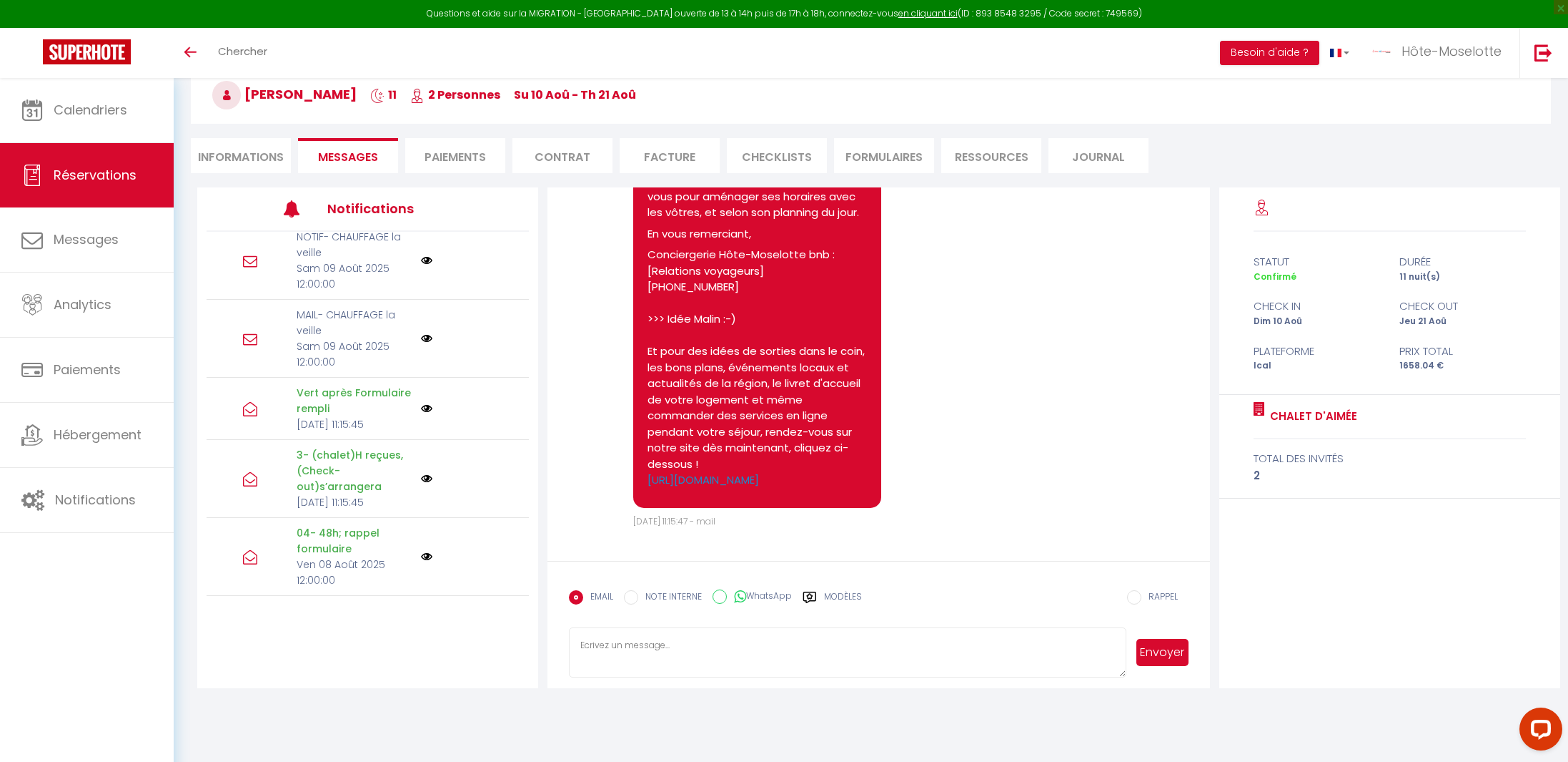
scroll to position [227, 0]
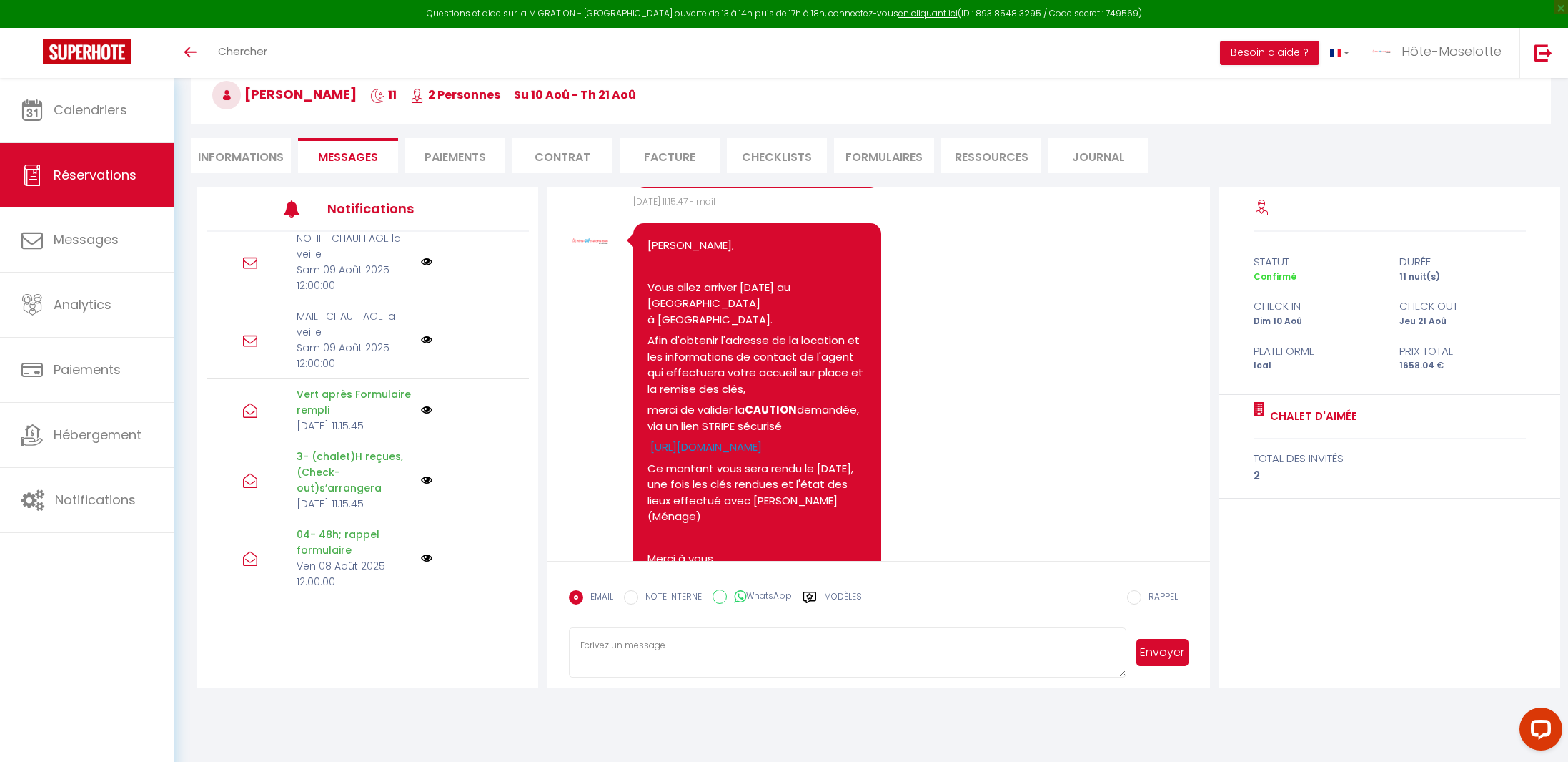
click at [363, 371] on p "Sam 09 Août 2025 12:00:00" at bounding box center [354, 355] width 115 height 31
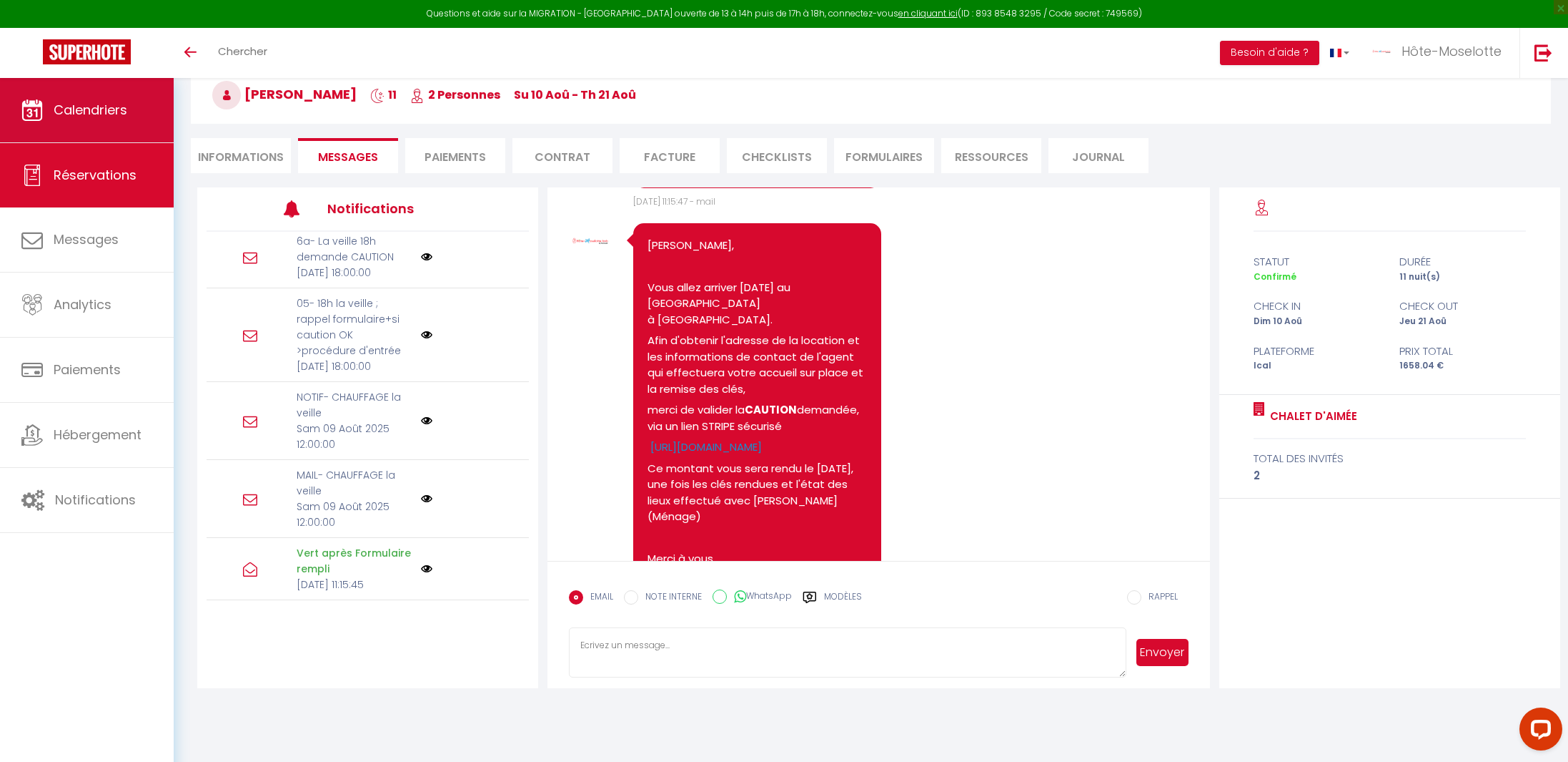
click at [153, 130] on link "Calendriers" at bounding box center [87, 110] width 174 height 64
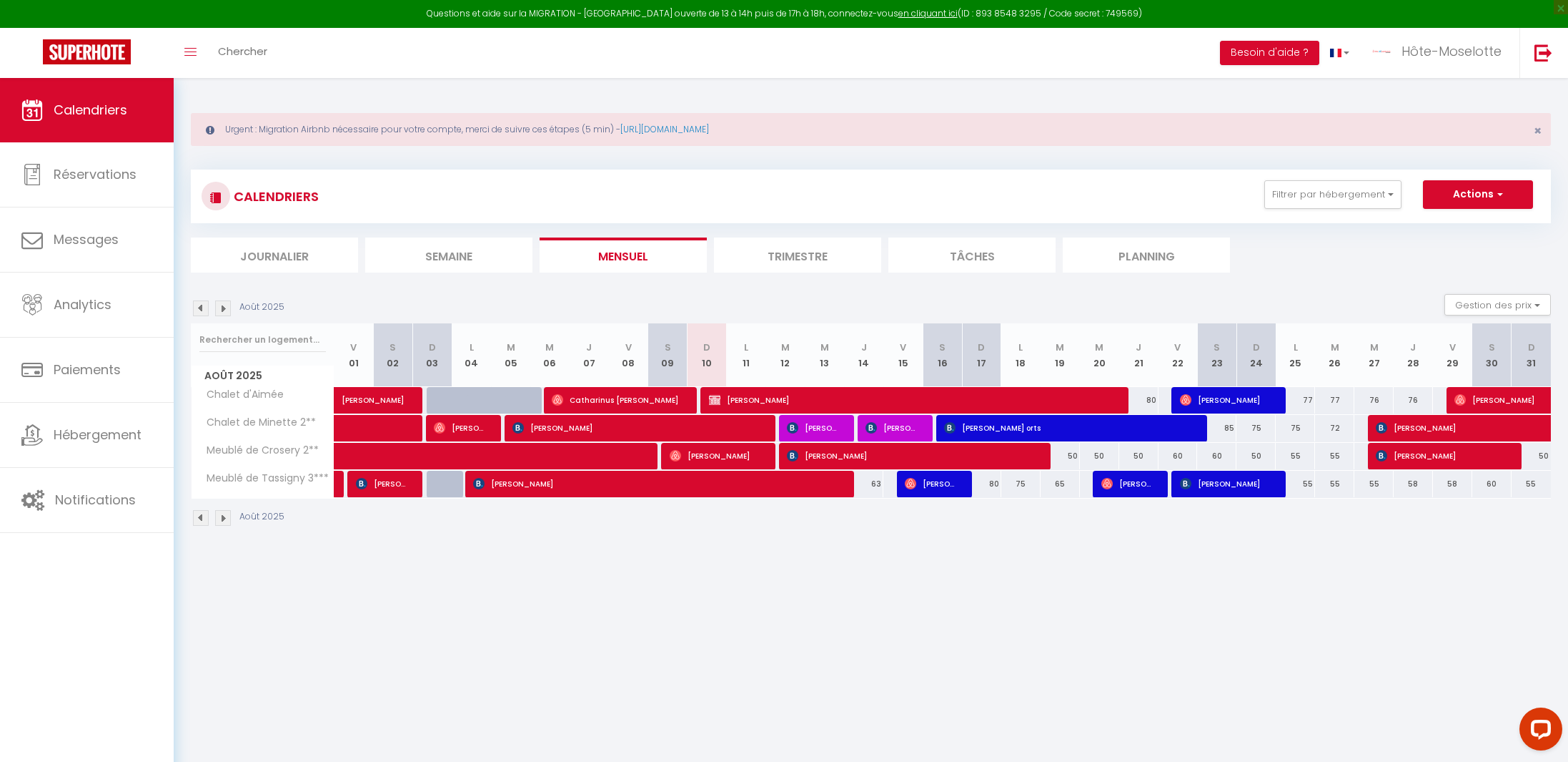
click at [790, 255] on li "Trimestre" at bounding box center [797, 255] width 167 height 35
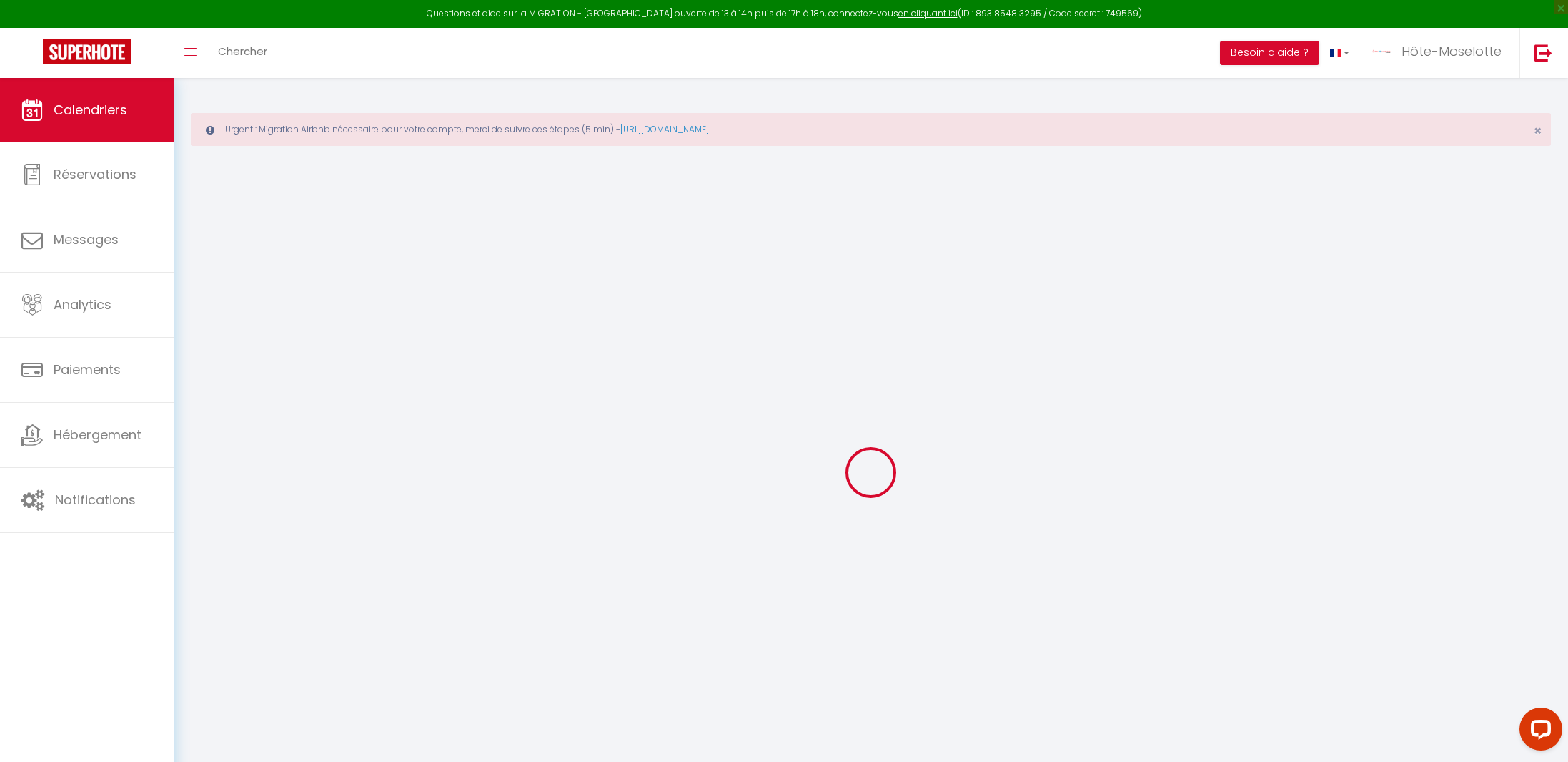
select select
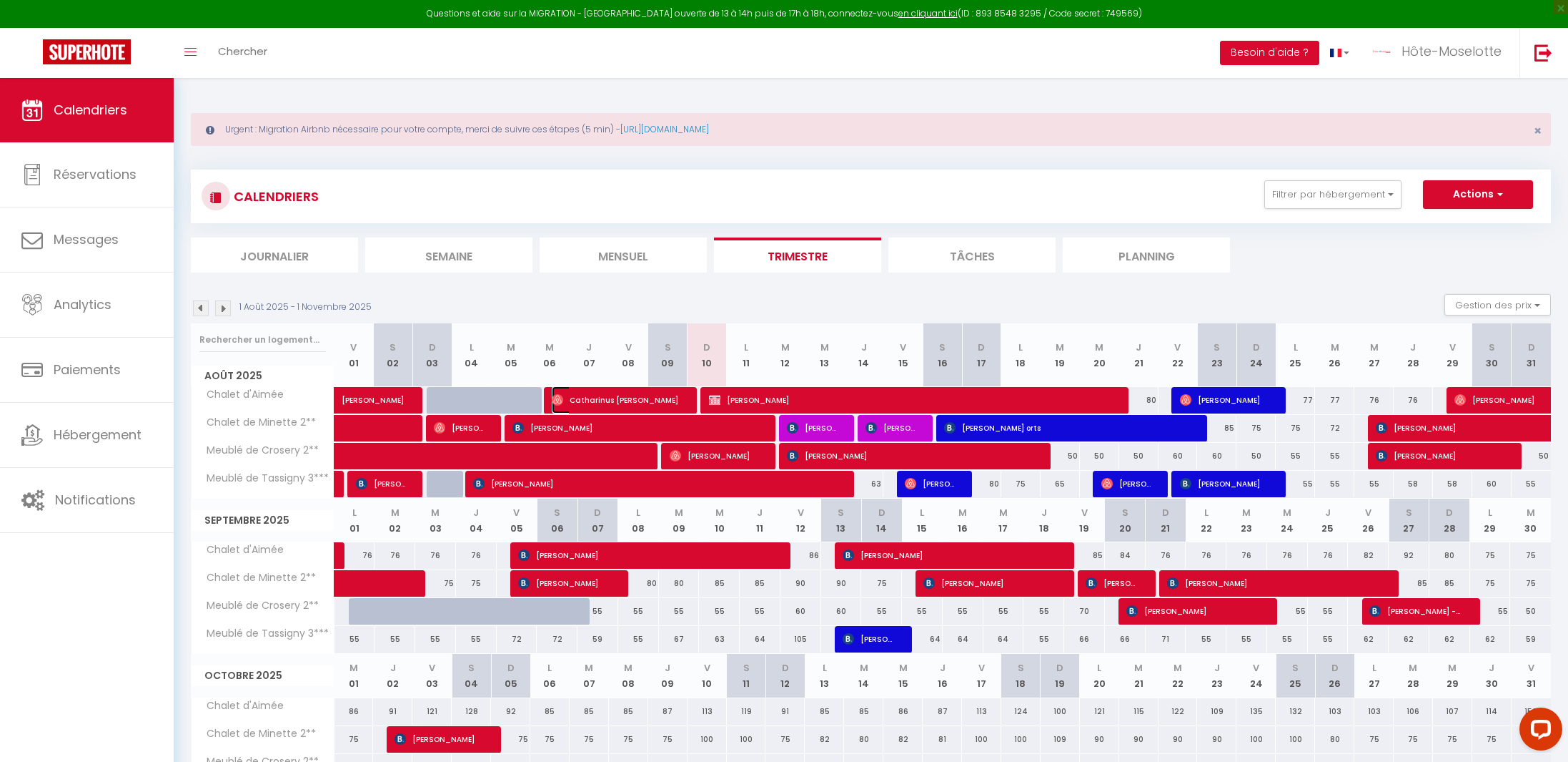
click at [655, 408] on span "Catharinus [PERSON_NAME]" at bounding box center [617, 400] width 131 height 28
select select "OK"
select select "0"
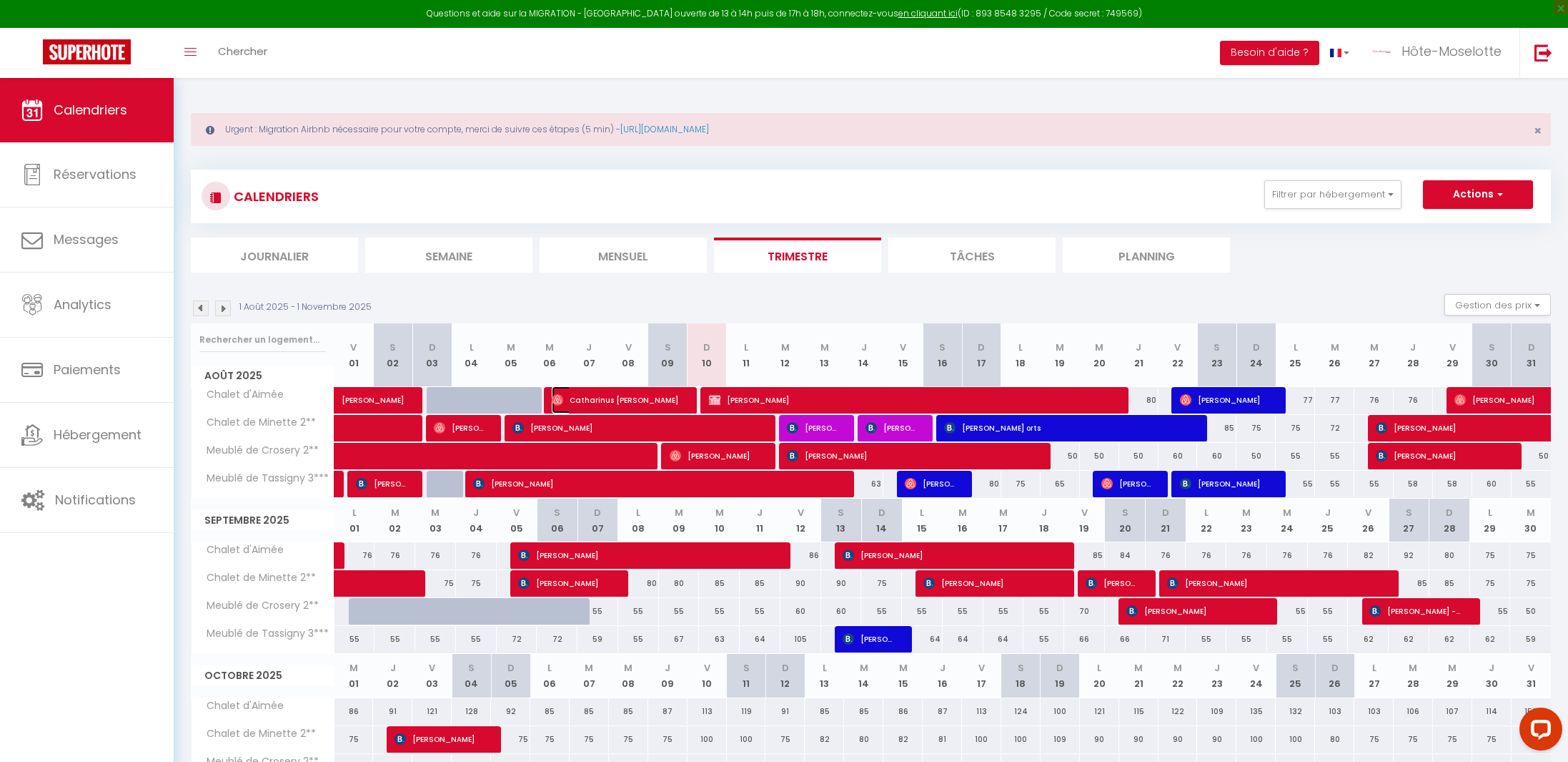
select select "1"
select select
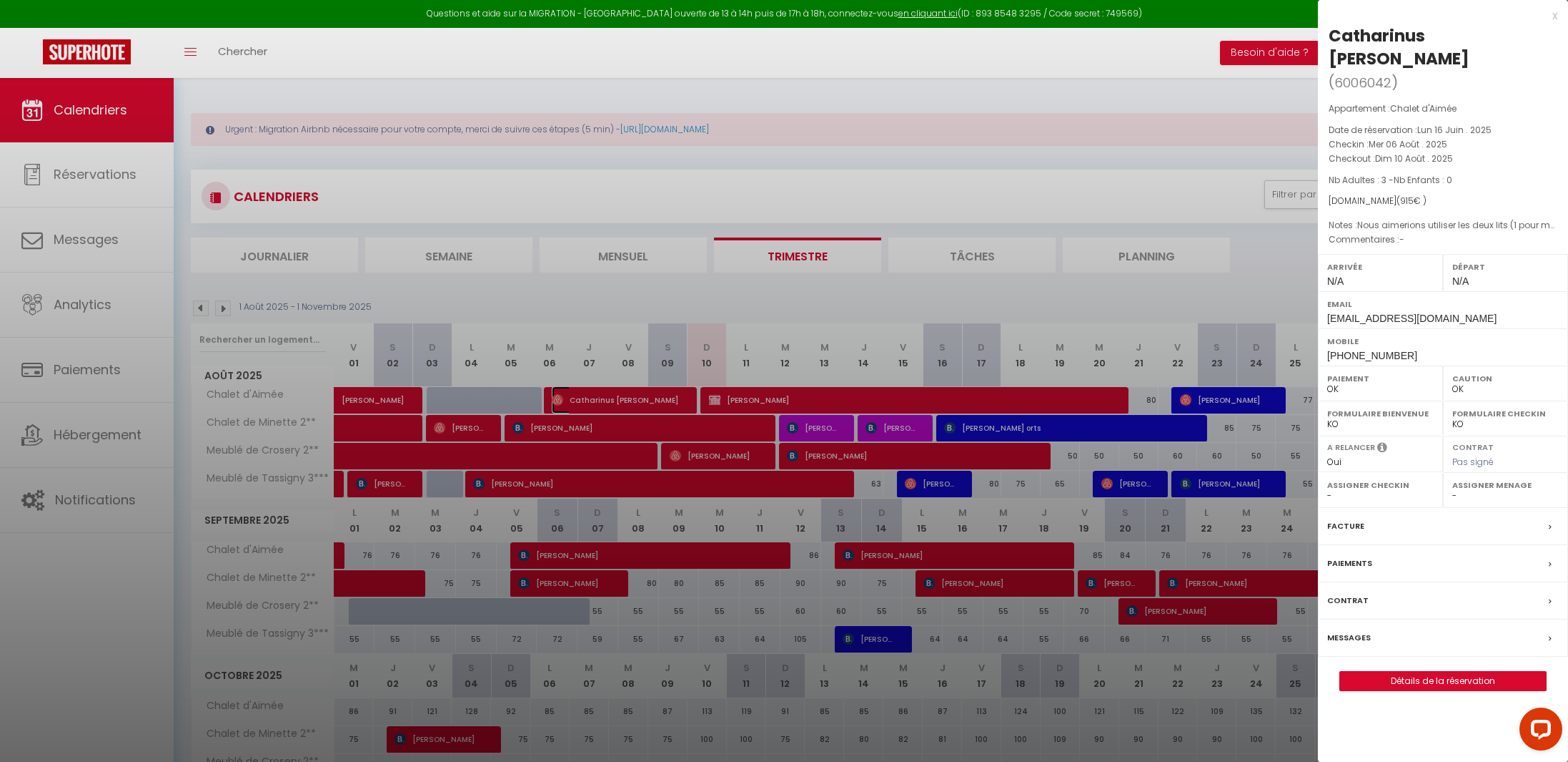
select select "37100"
select select "38623"
click at [1438, 690] on link "Détails de la réservation" at bounding box center [1443, 681] width 206 height 19
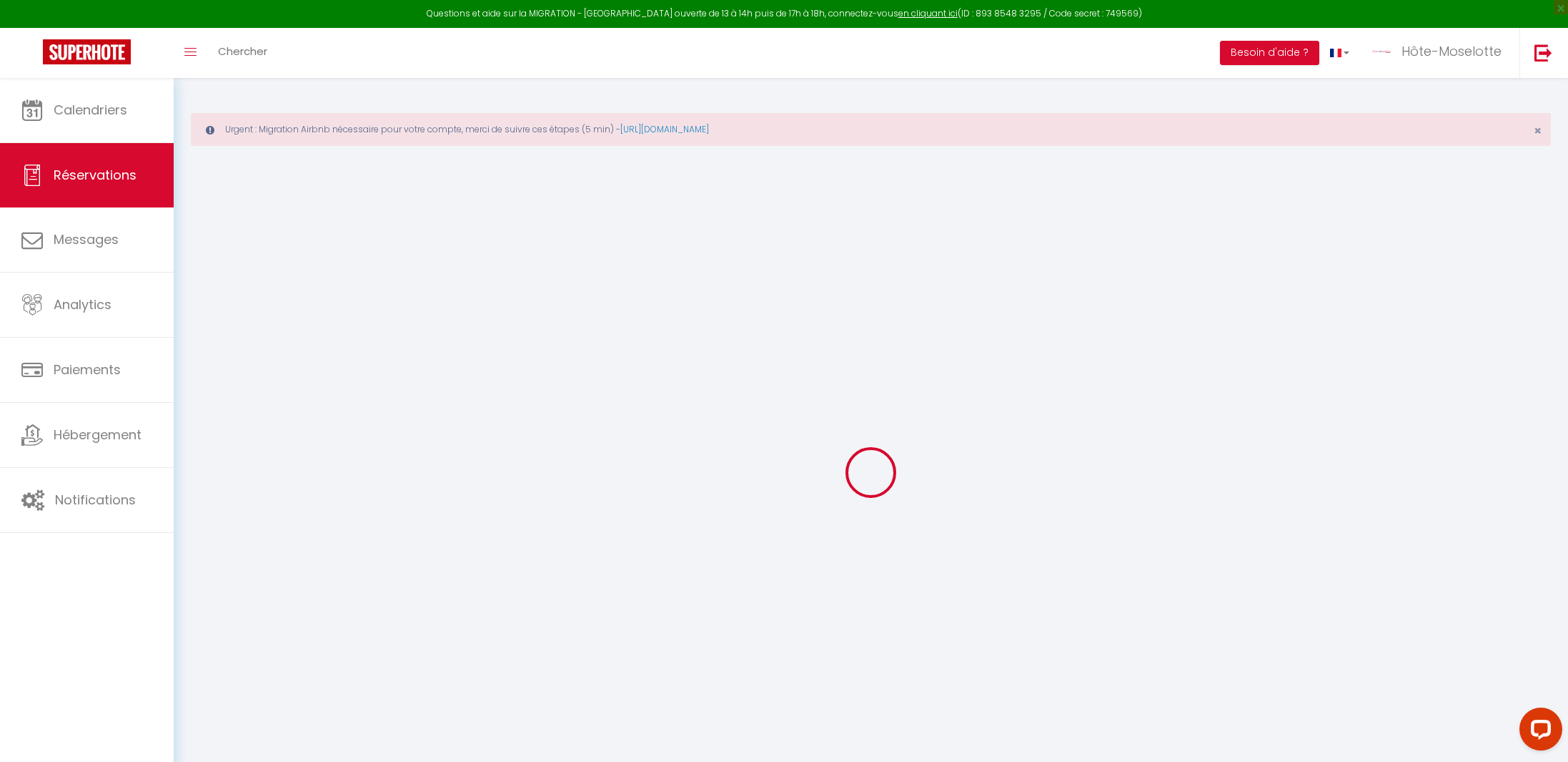
click at [902, 209] on div at bounding box center [871, 472] width 1360 height 633
click at [1015, 678] on div at bounding box center [871, 472] width 1360 height 633
select select
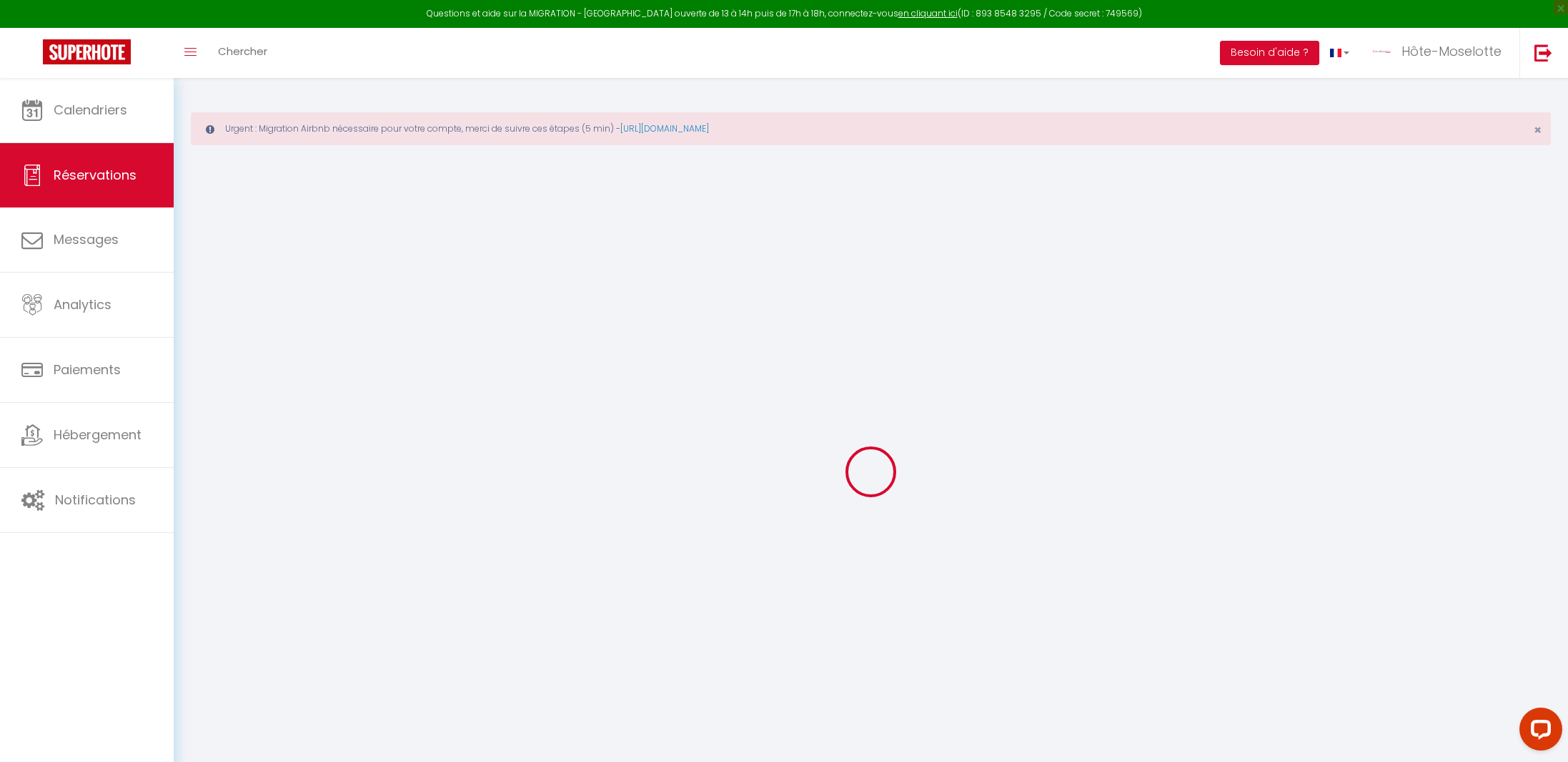
checkbox input "false"
type textarea "Nous aimerions utiliser les deux lits (1 pour ma petite amie son fils et 1 pour…"
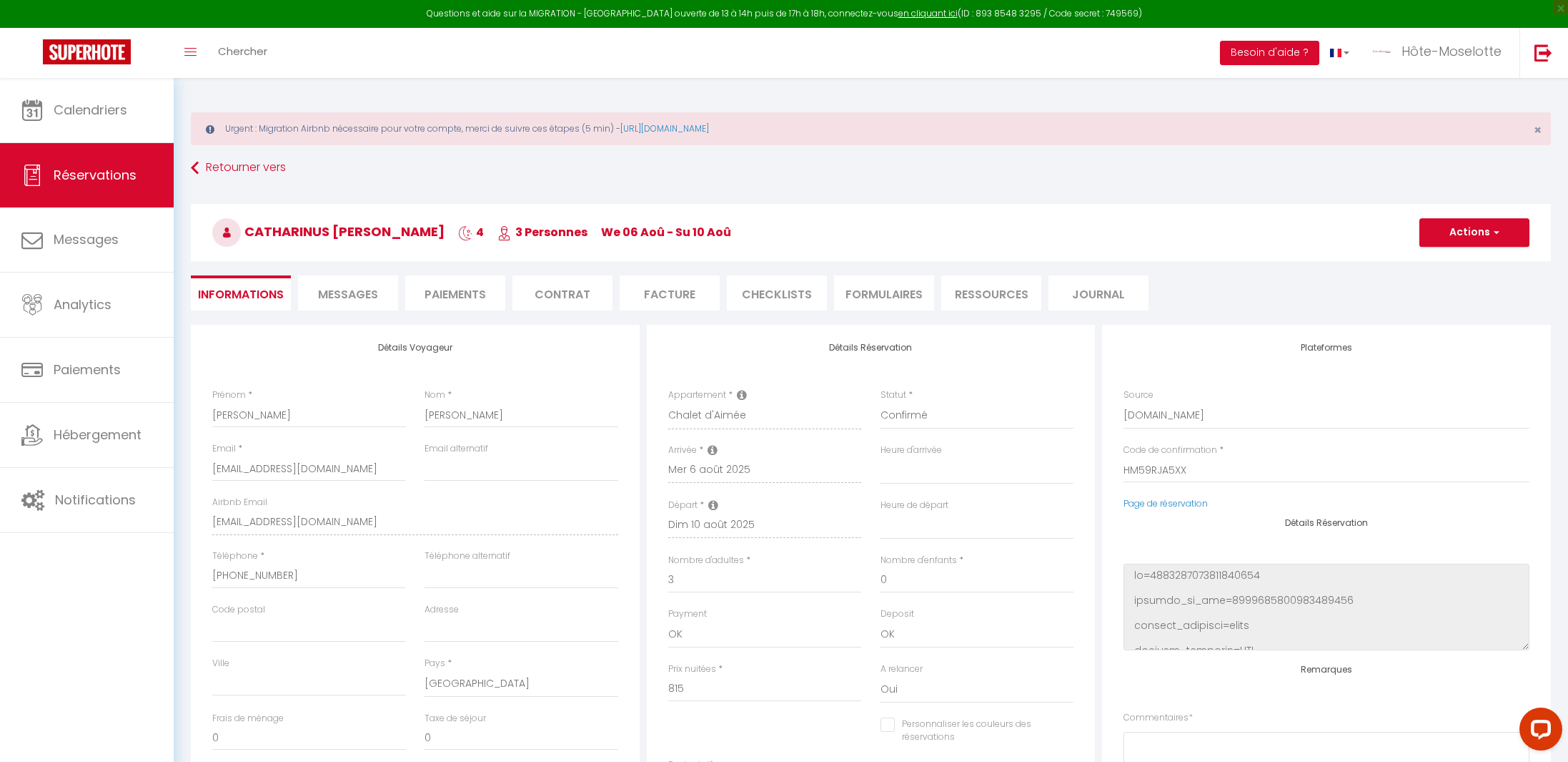
type input "100"
select select
checkbox input "false"
select select
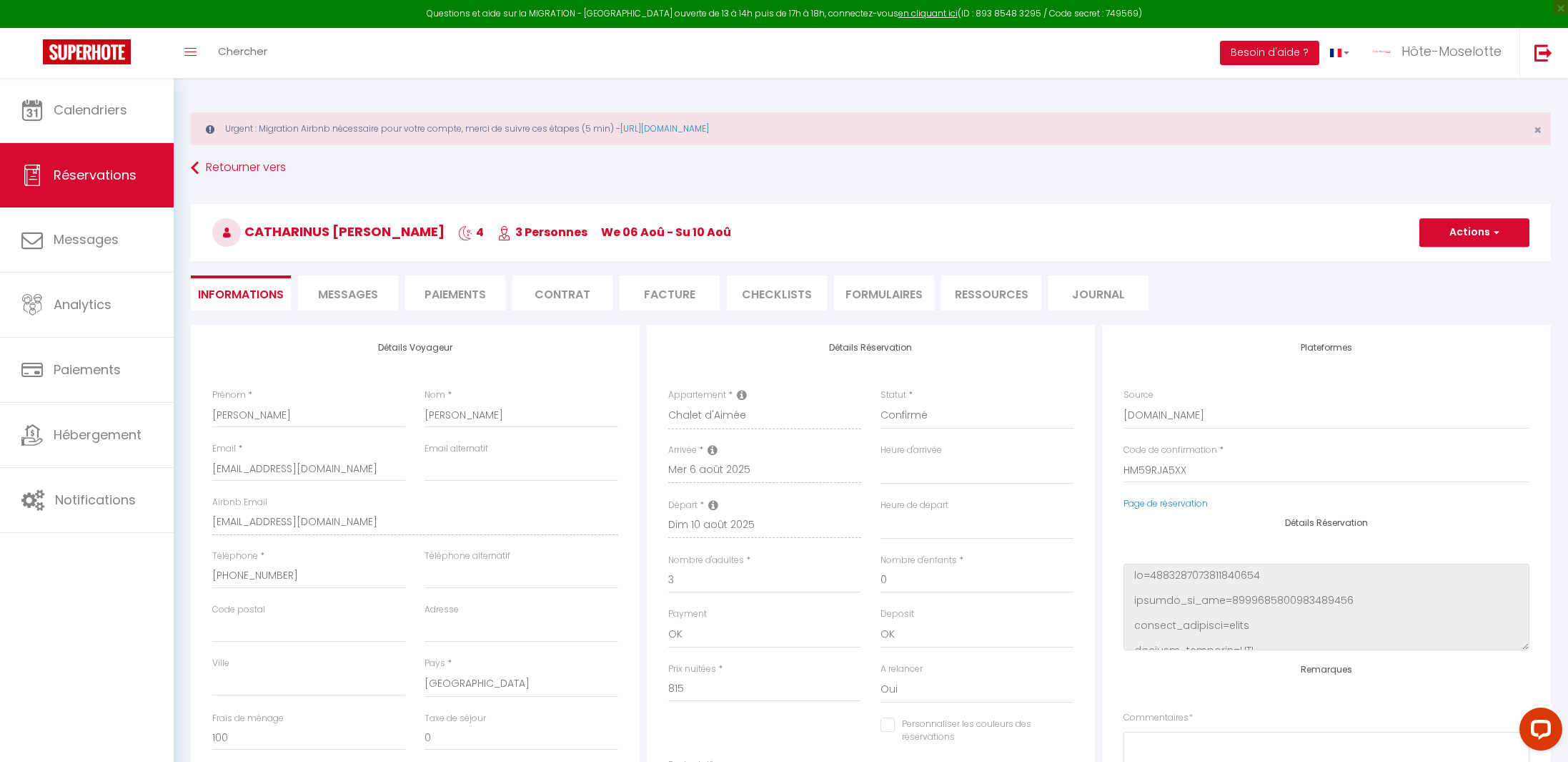
select select
click at [762, 300] on li "CHECKLISTS" at bounding box center [777, 293] width 100 height 35
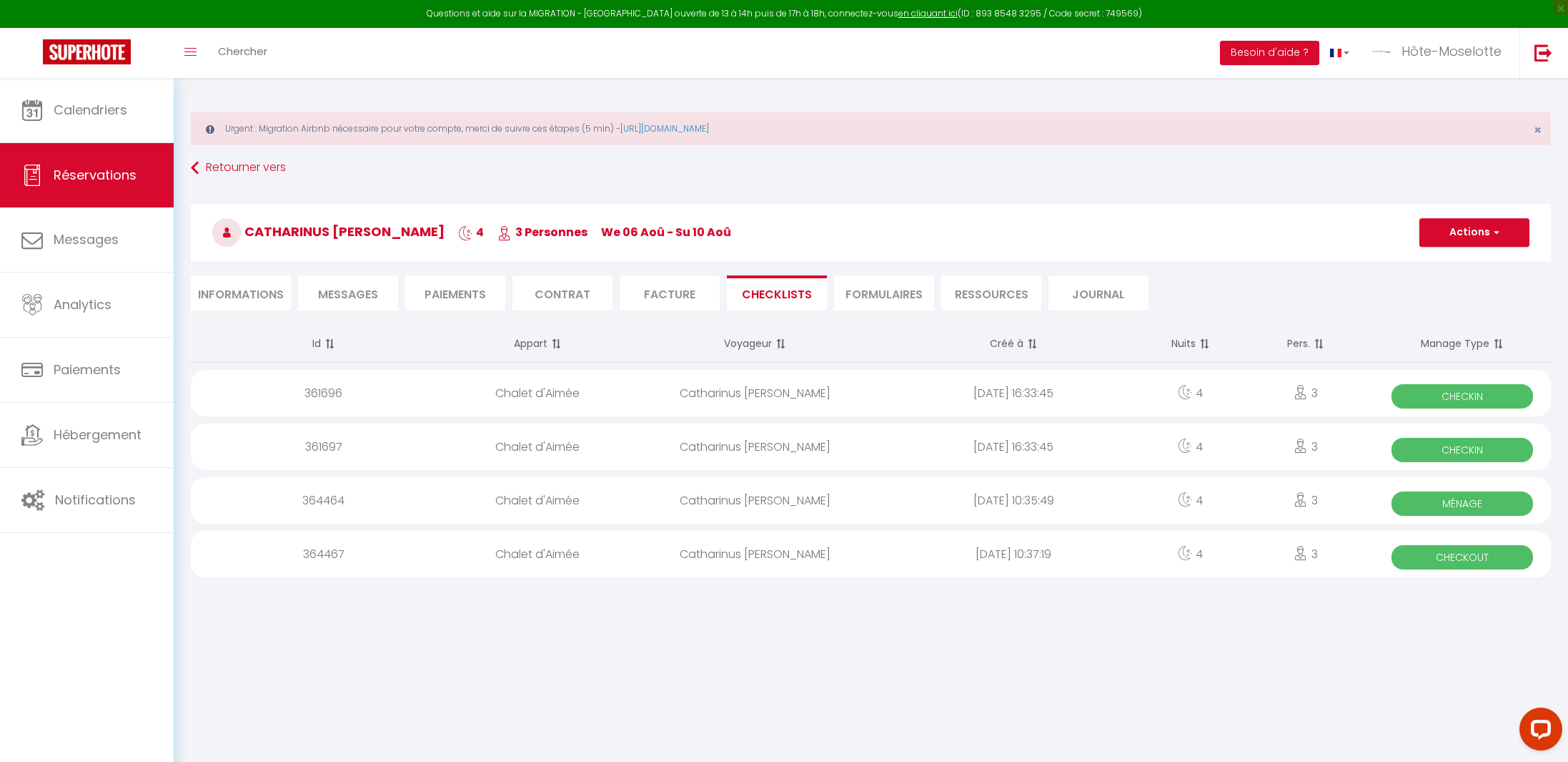
click at [1471, 497] on span "Ménage" at bounding box center [1463, 503] width 142 height 25
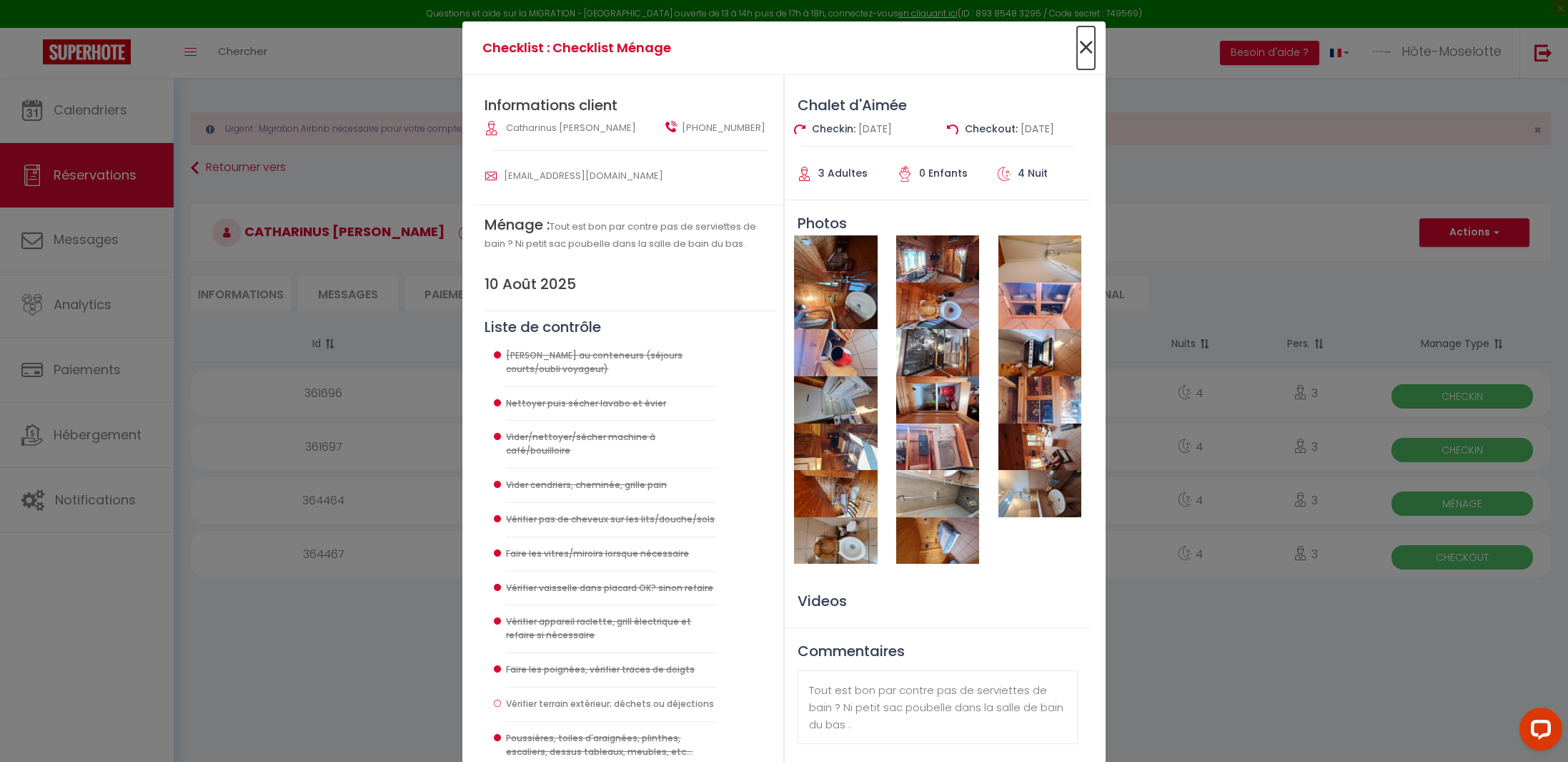
click at [1092, 48] on span "×" at bounding box center [1086, 48] width 18 height 43
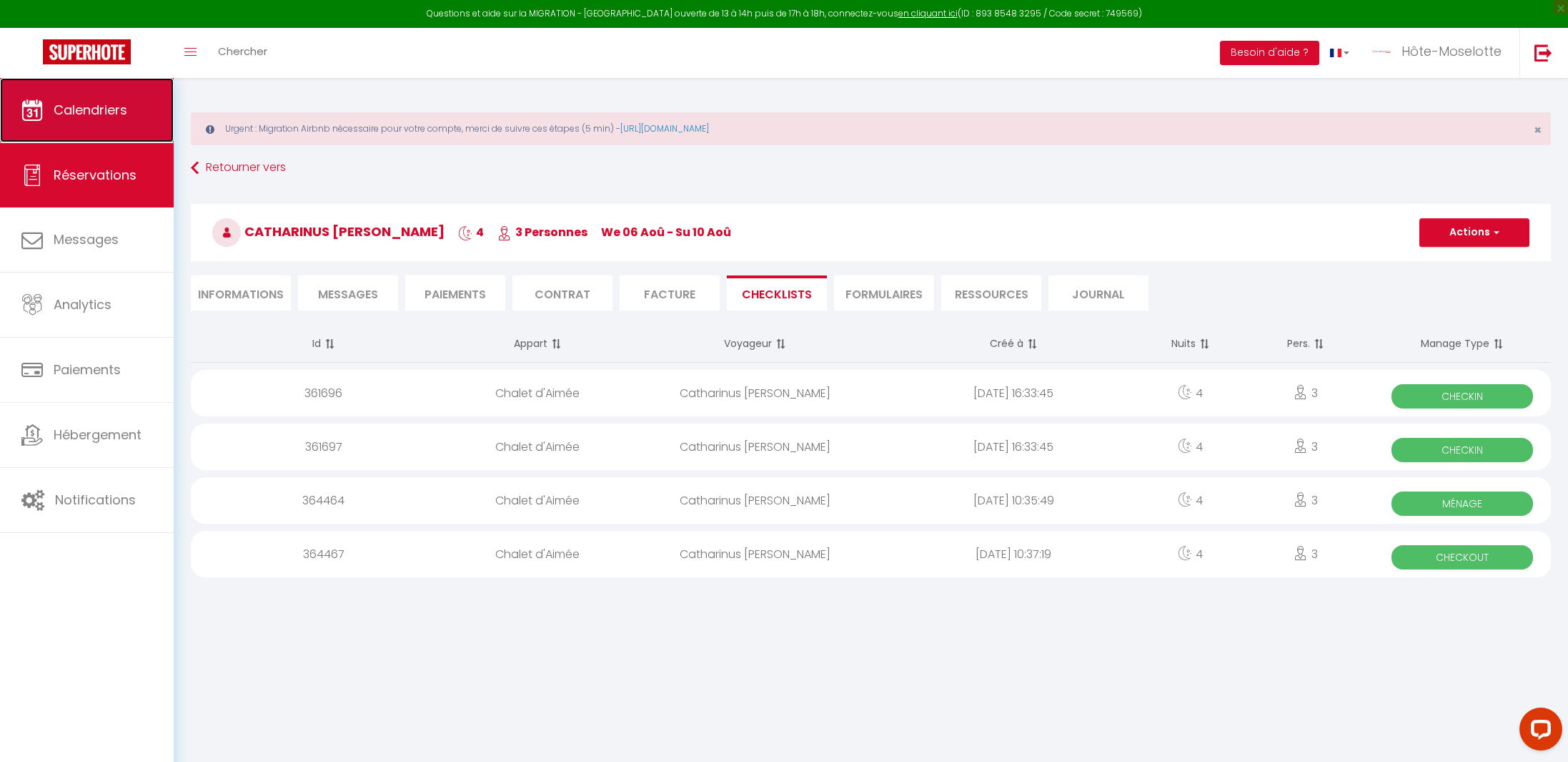
click at [110, 110] on span "Calendriers" at bounding box center [90, 109] width 74 height 18
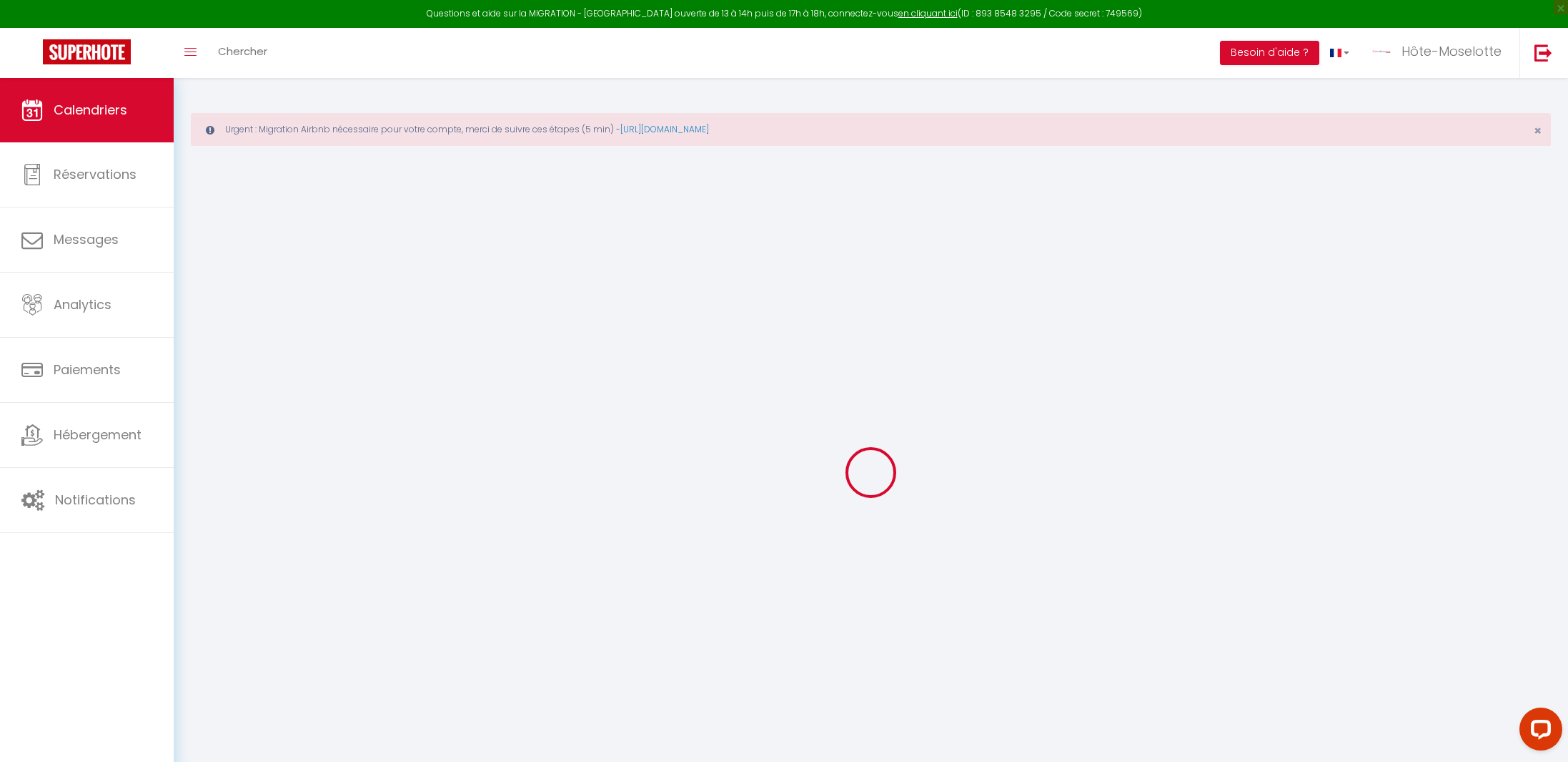
select select
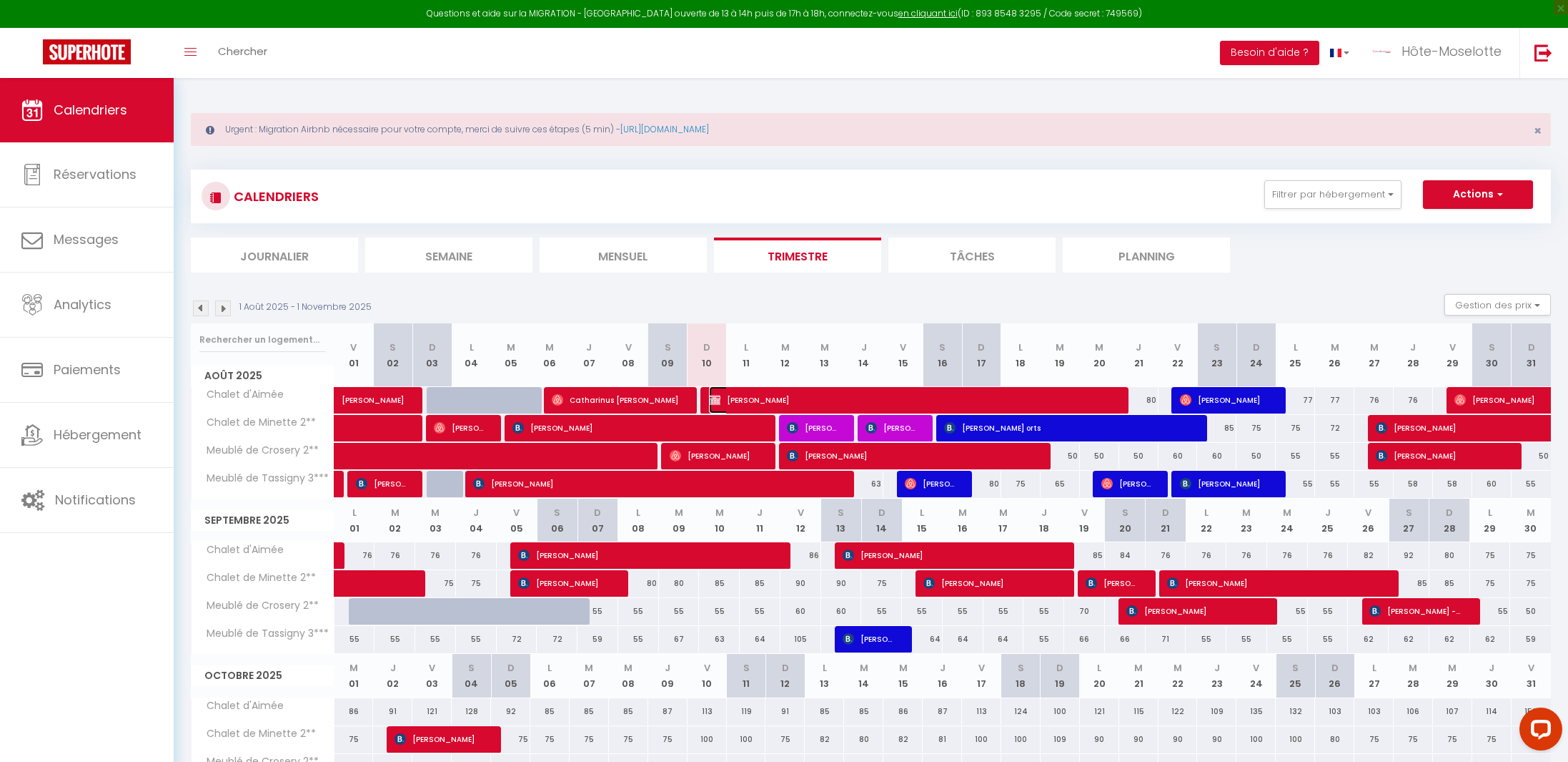
click at [870, 403] on span "[PERSON_NAME]" at bounding box center [912, 400] width 406 height 28
select select "OK"
select select "1"
select select "0"
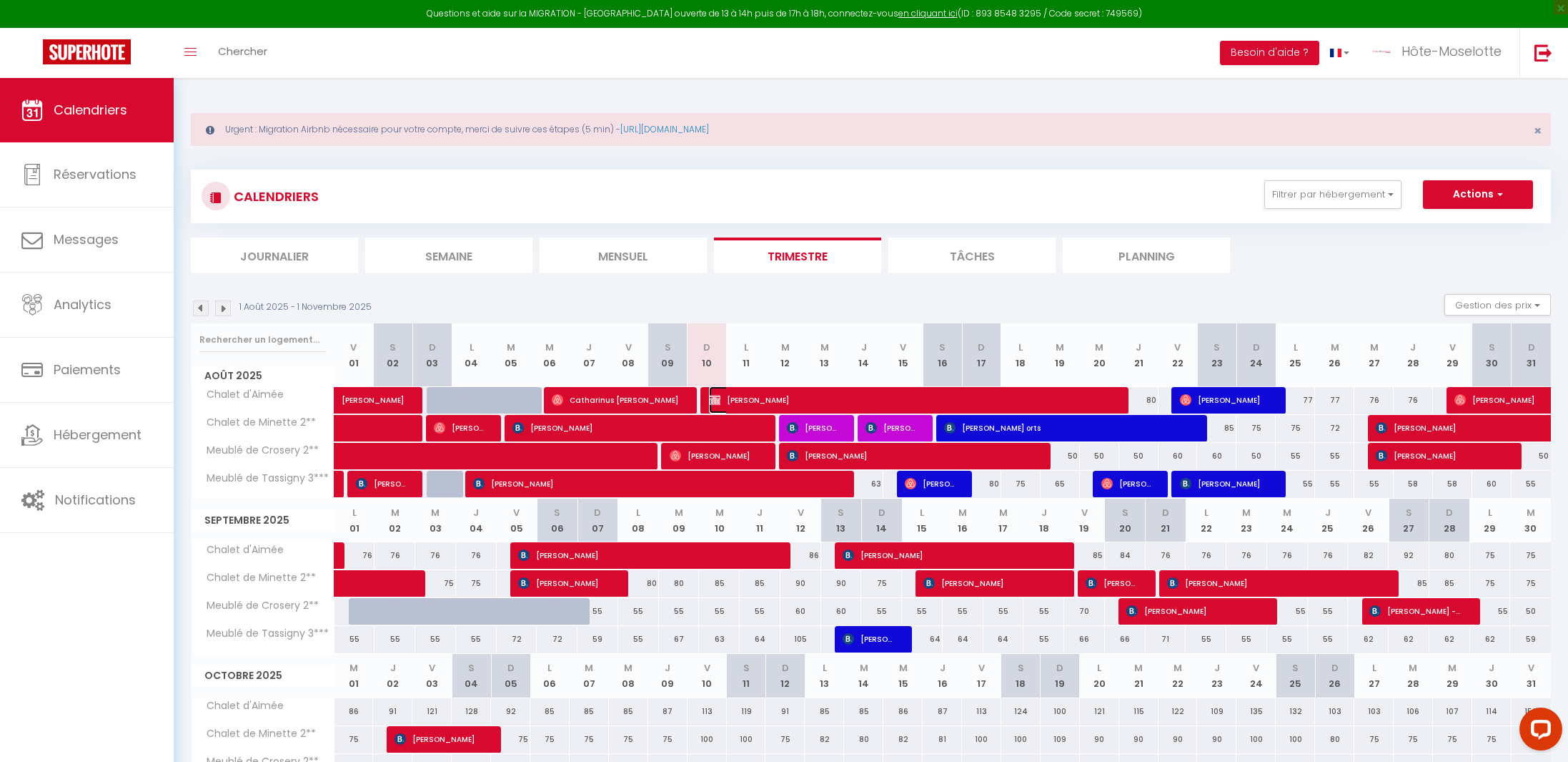
select select "1"
select select "37100"
select select "37497"
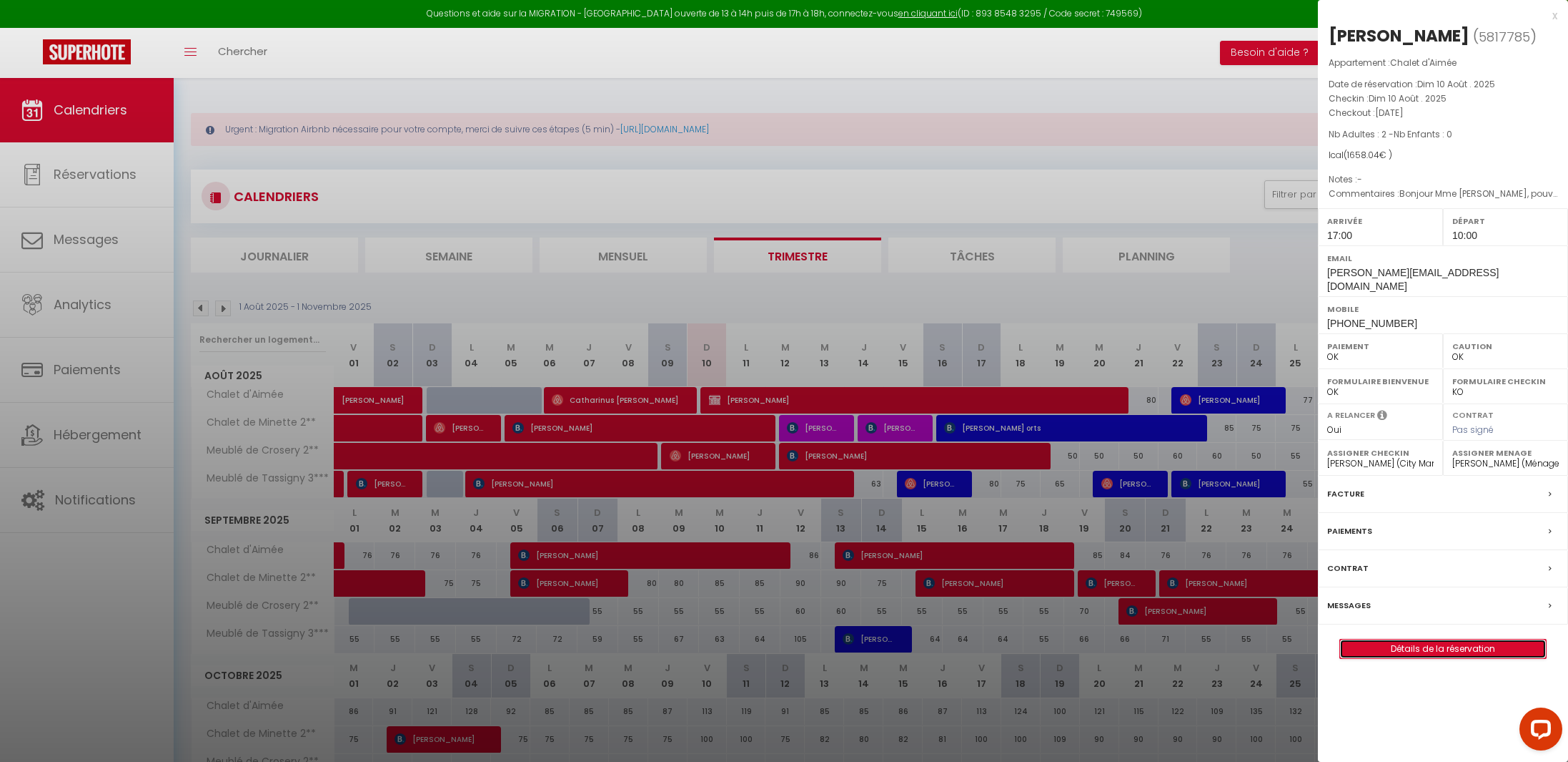
click at [1430, 640] on link "Détails de la réservation" at bounding box center [1443, 649] width 206 height 19
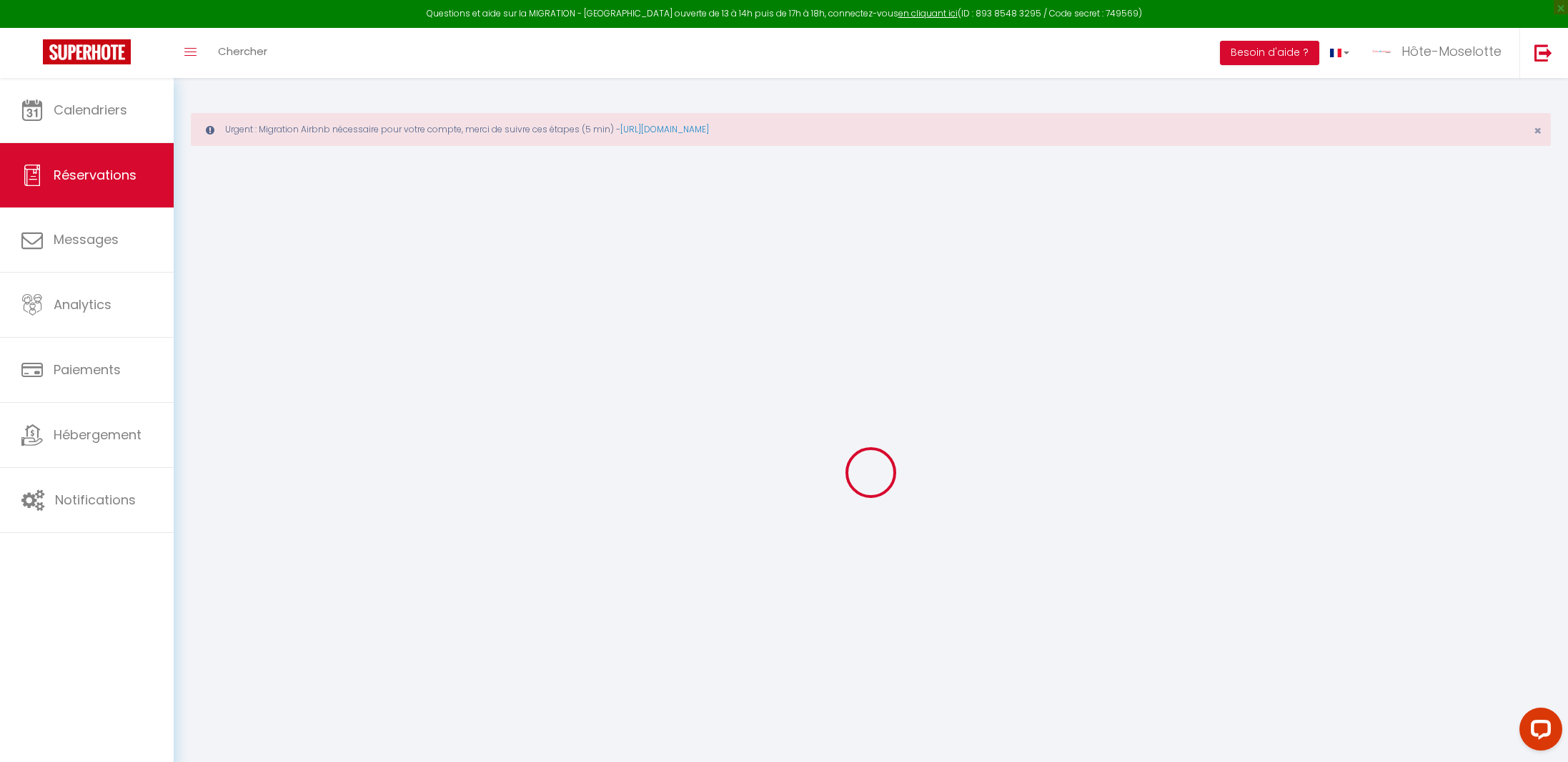
select select
checkbox input "false"
select select
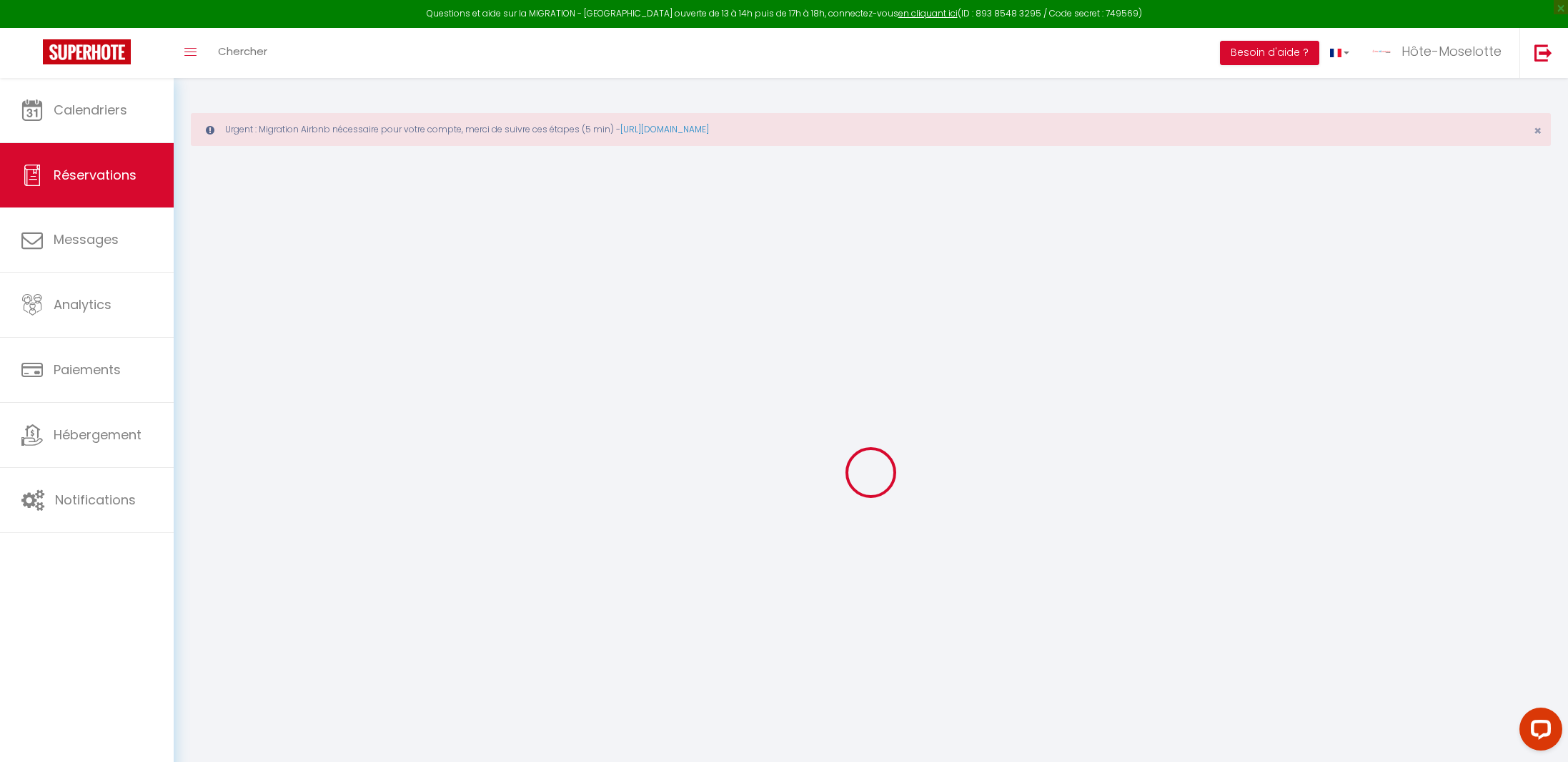
checkbox input "false"
type textarea "Bonjour Mme [PERSON_NAME], pouvez-vous me dire si le WIFI est disponible dans v…"
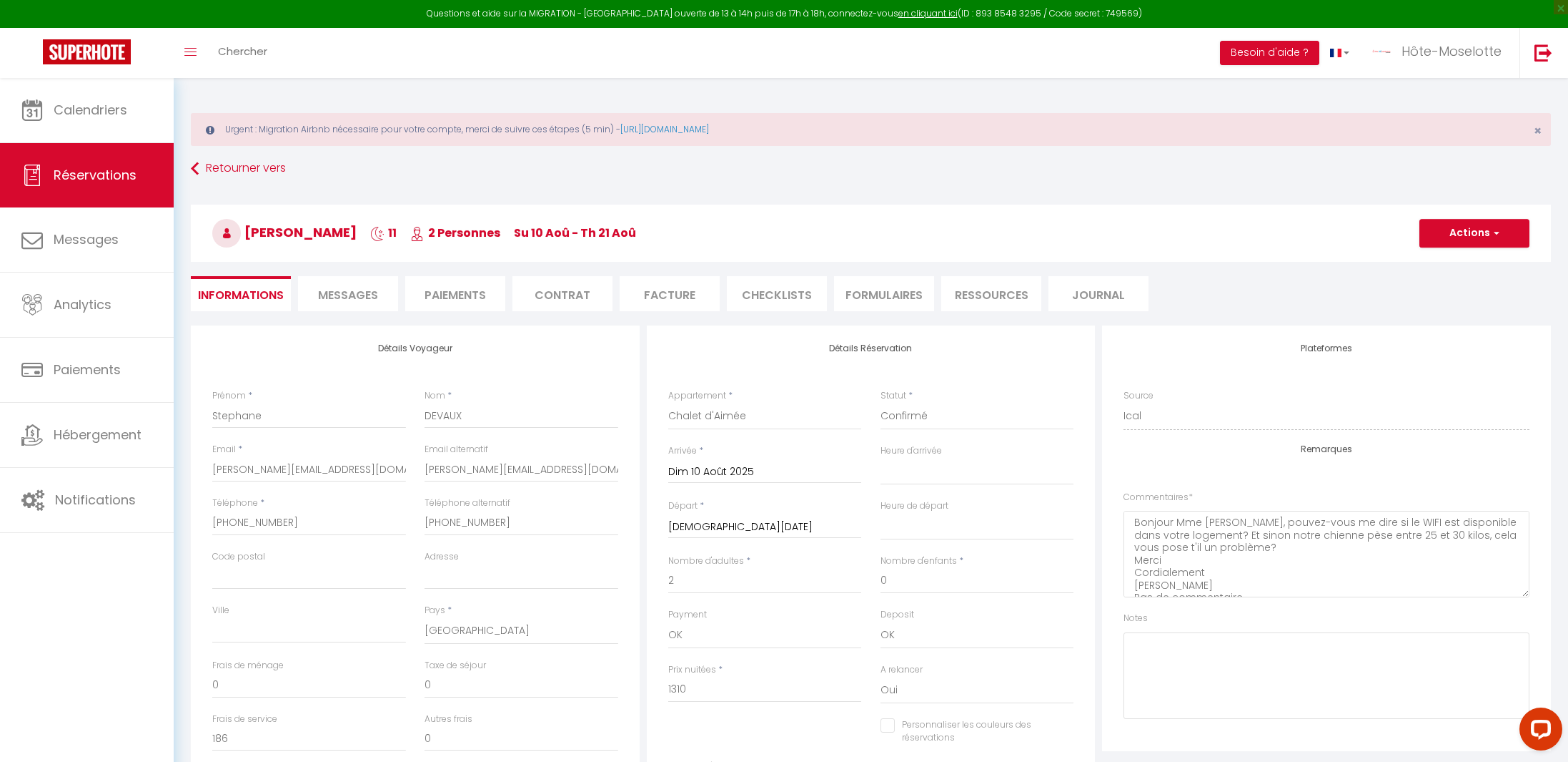
type input "100"
type input "62.04"
select select
checkbox input "false"
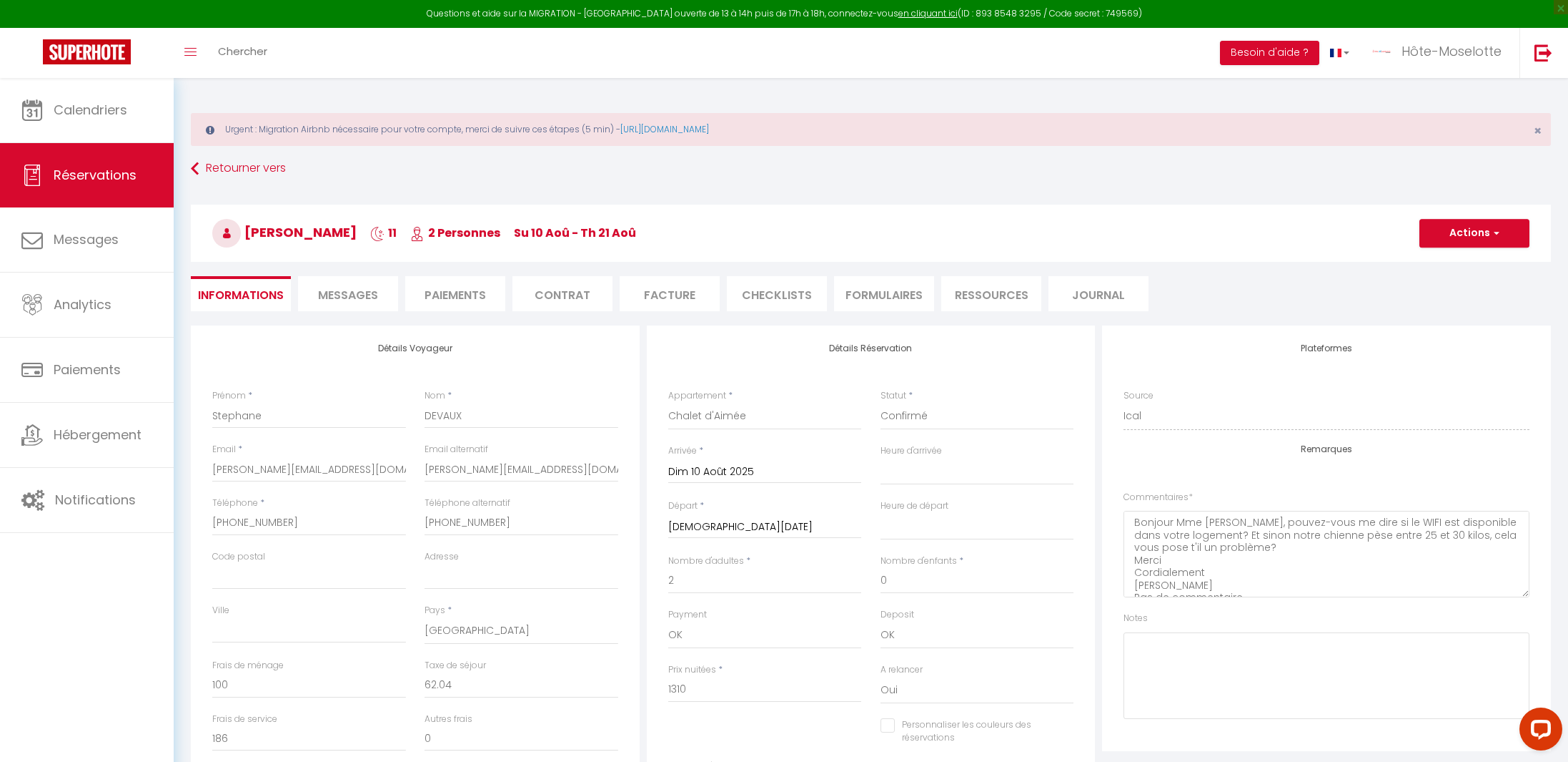
select select "17:00"
select select "10:00"
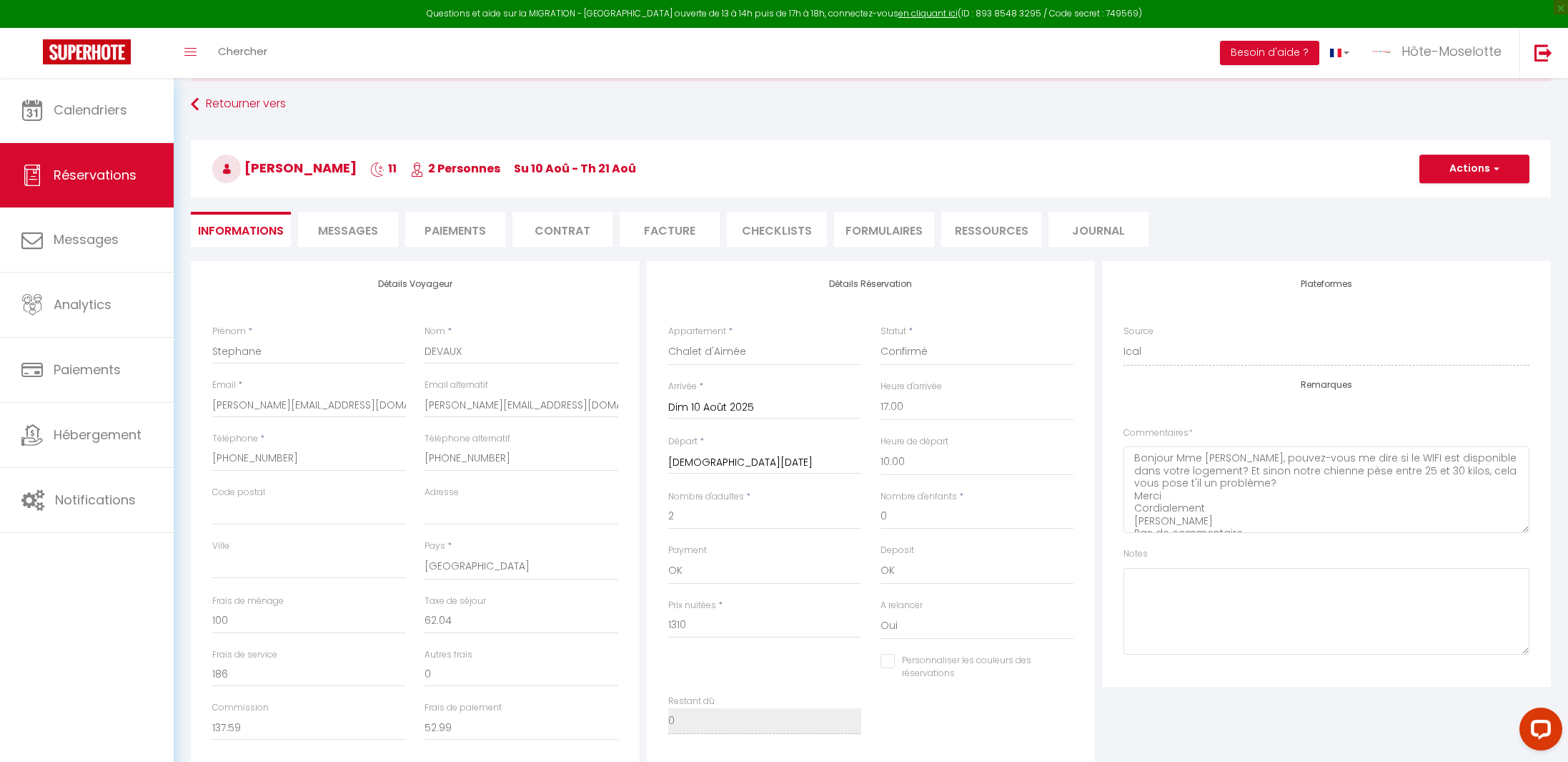
scroll to position [48, 0]
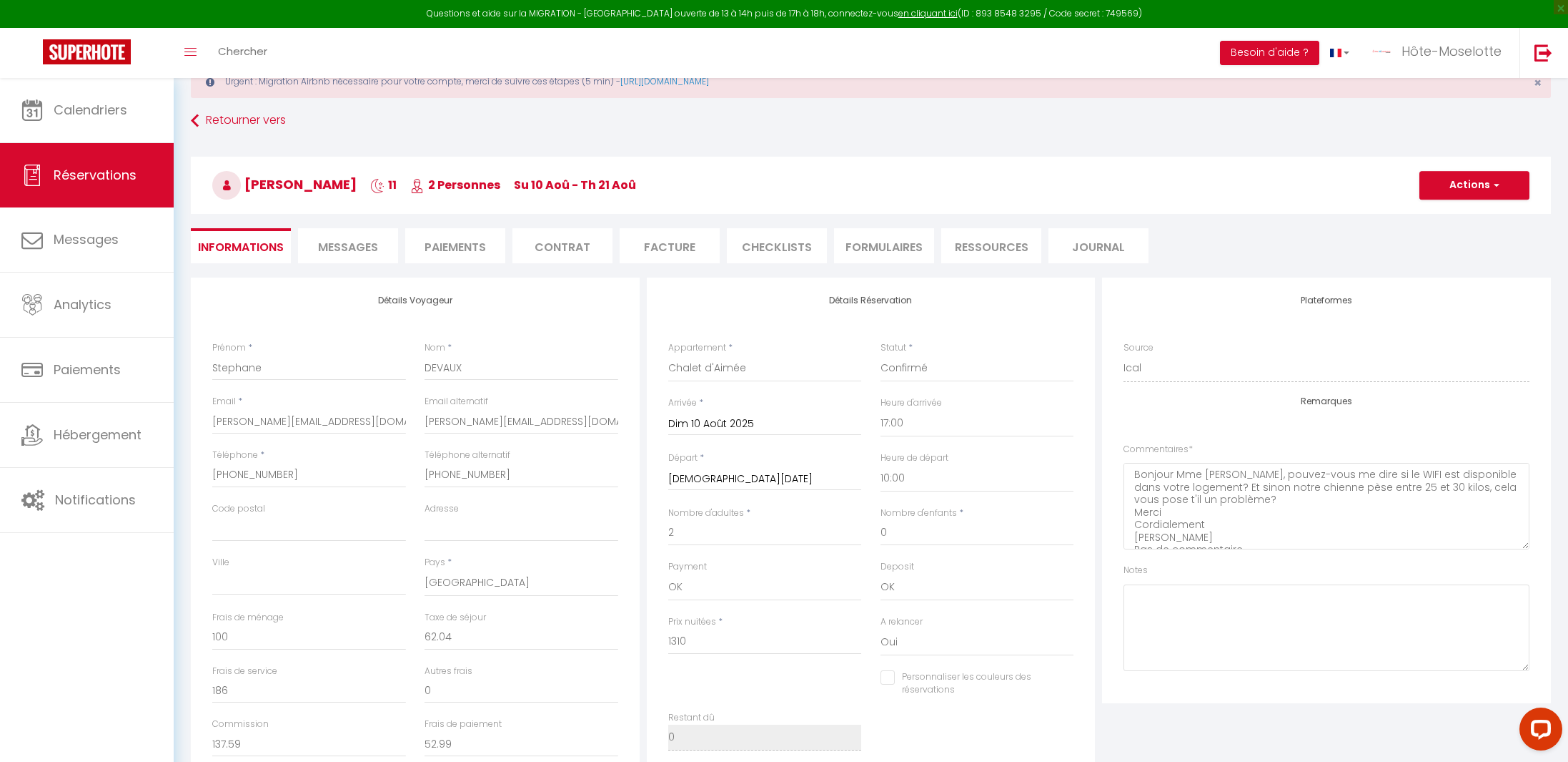
click at [342, 243] on span "Messages" at bounding box center [347, 247] width 60 height 17
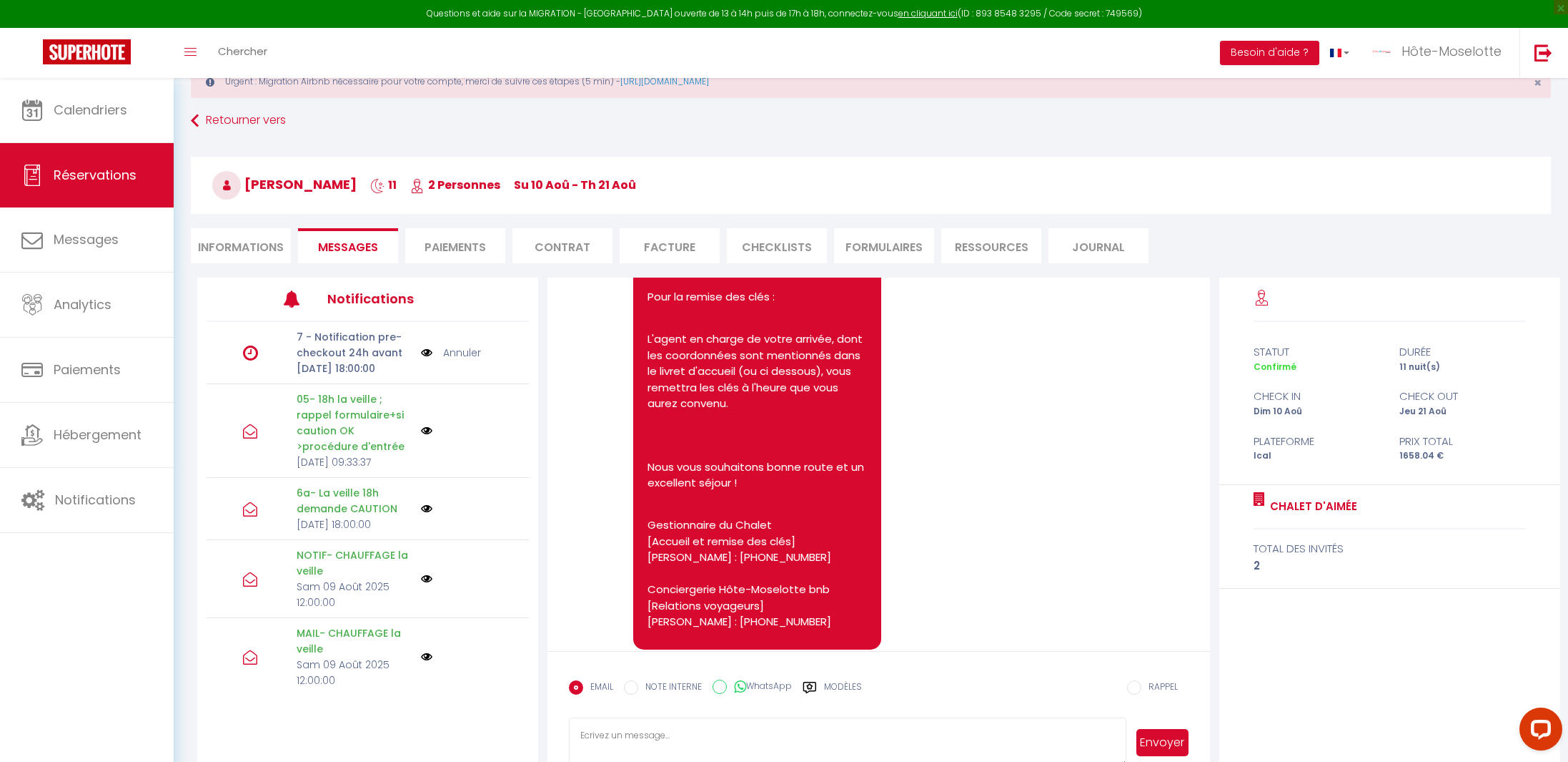
scroll to position [8328, 0]
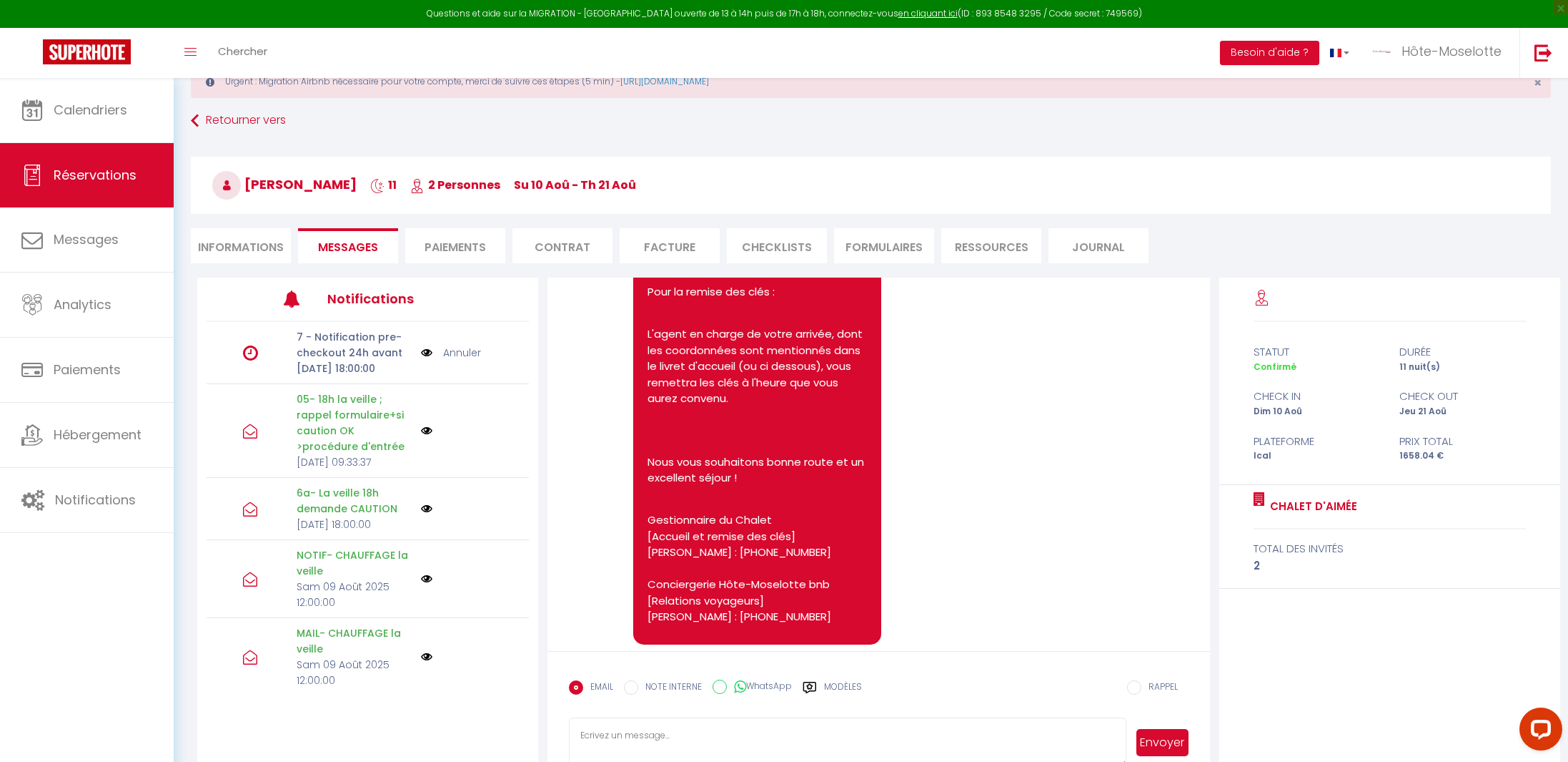
click at [229, 247] on li "Informations" at bounding box center [241, 246] width 100 height 35
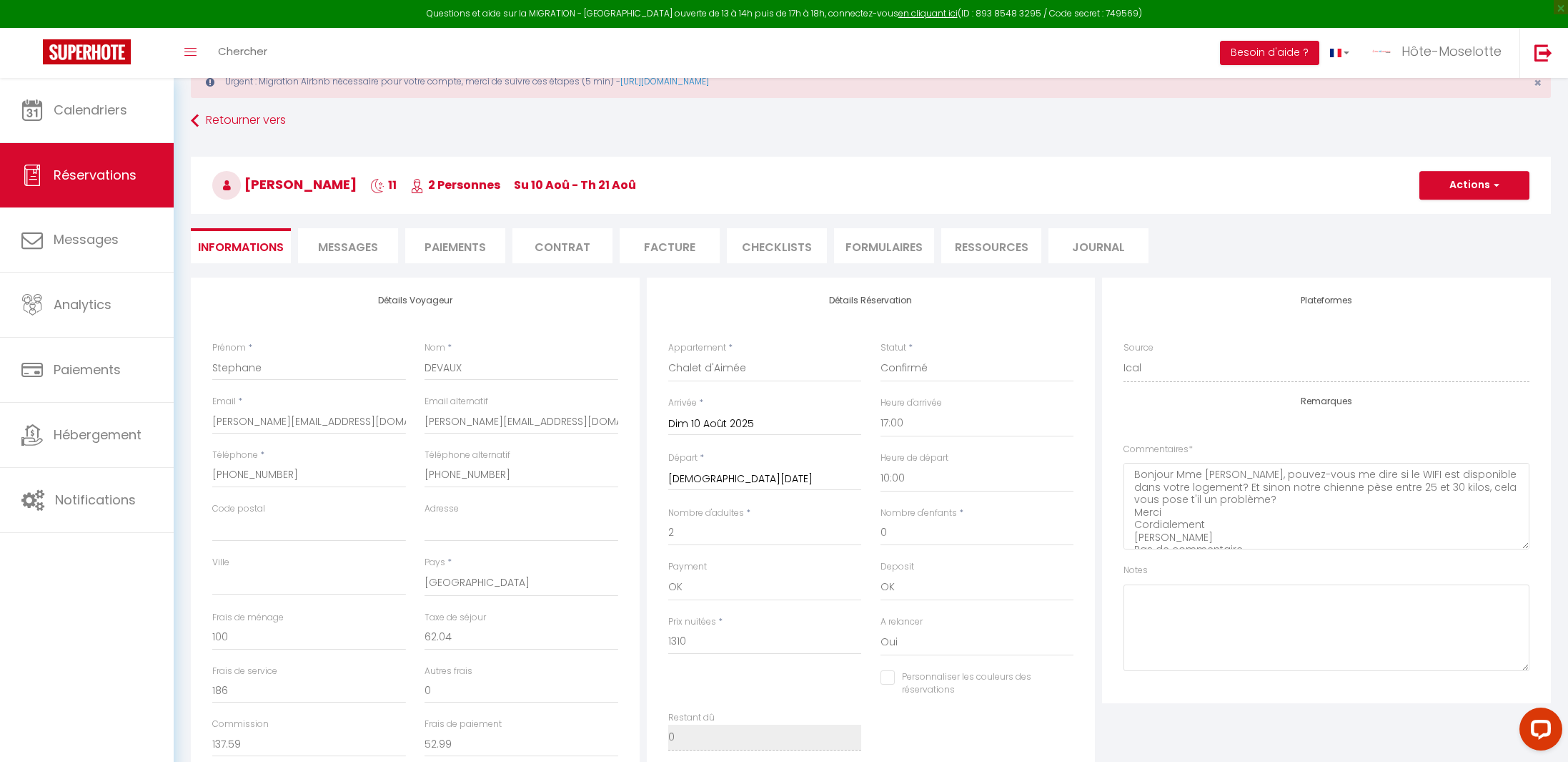
click at [350, 256] on li "Messages" at bounding box center [348, 246] width 100 height 35
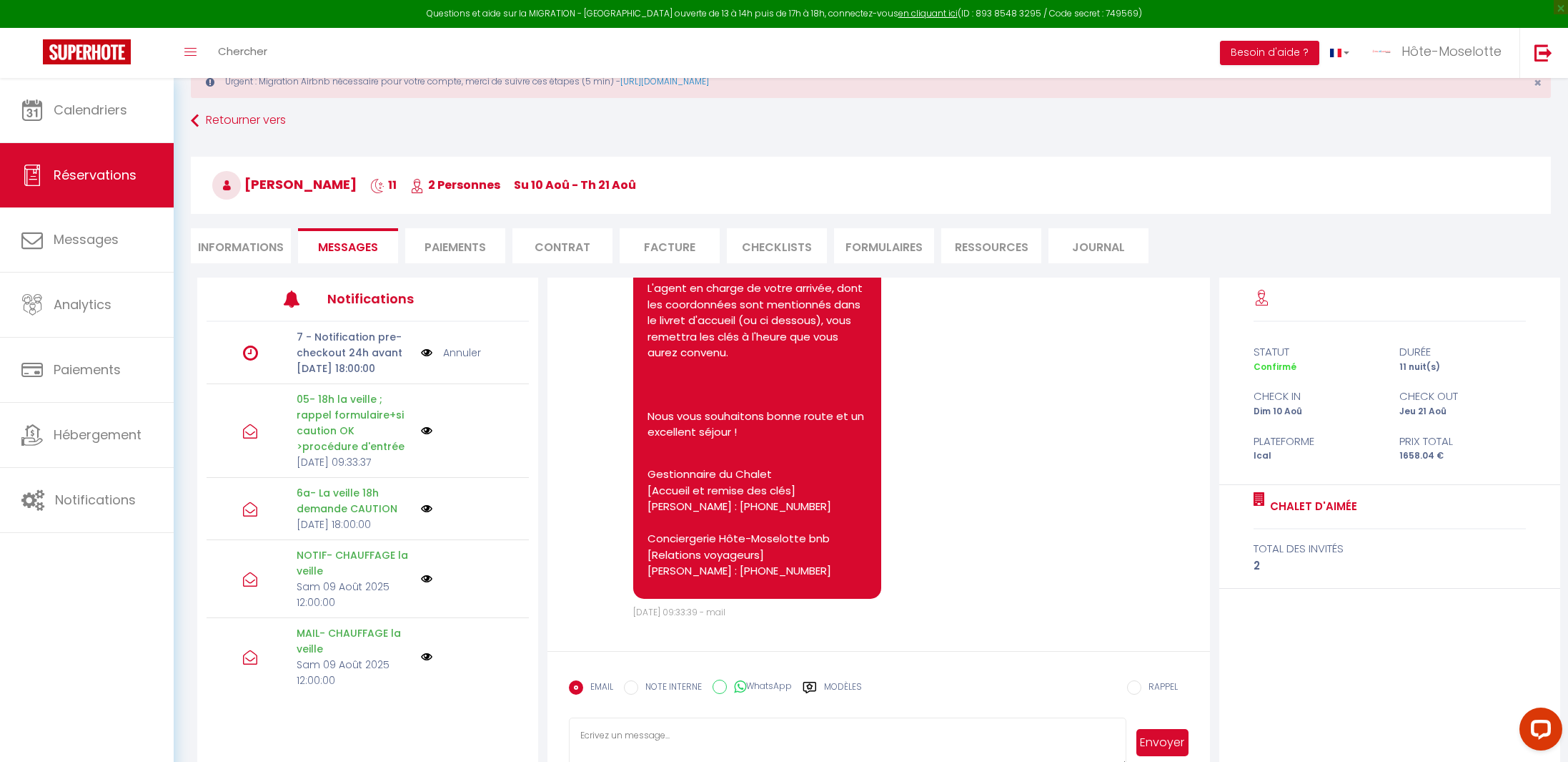
scroll to position [8564, 0]
click at [744, 211] on link "[URL][DOMAIN_NAME]" at bounding box center [704, 204] width 111 height 15
